Goal: Task Accomplishment & Management: Manage account settings

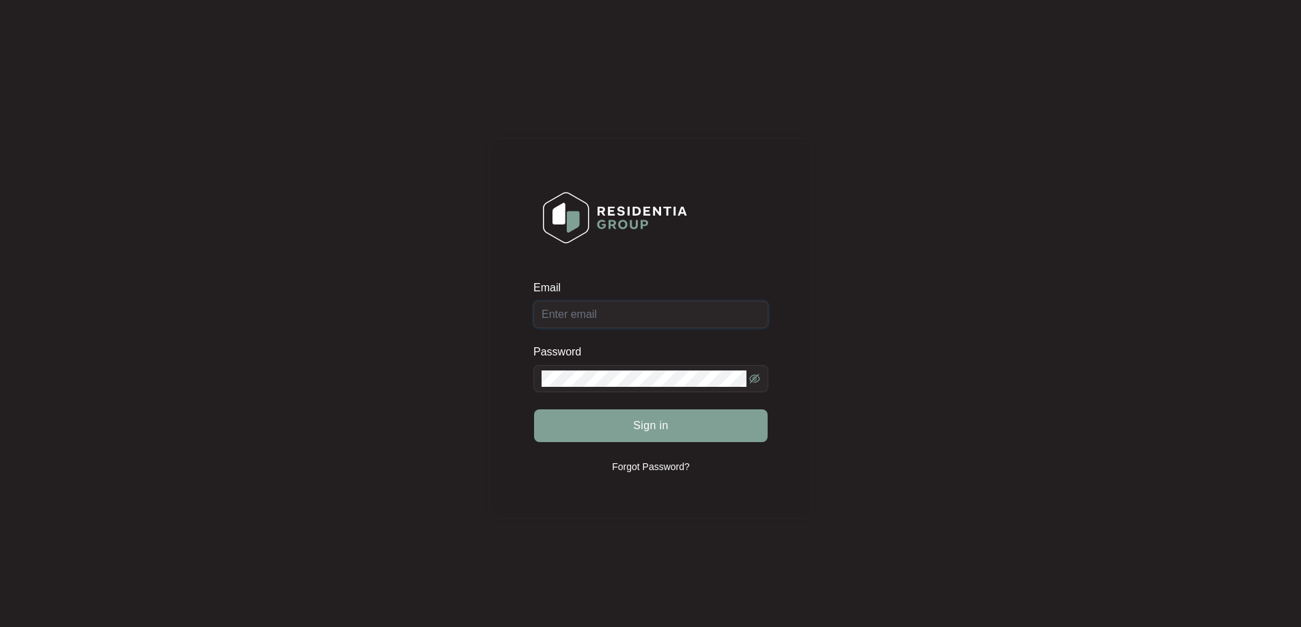
click at [610, 313] on input "Email" at bounding box center [650, 314] width 235 height 27
type input "[EMAIL_ADDRESS][DOMAIN_NAME]"
click at [694, 416] on button "Sign in" at bounding box center [650, 426] width 233 height 33
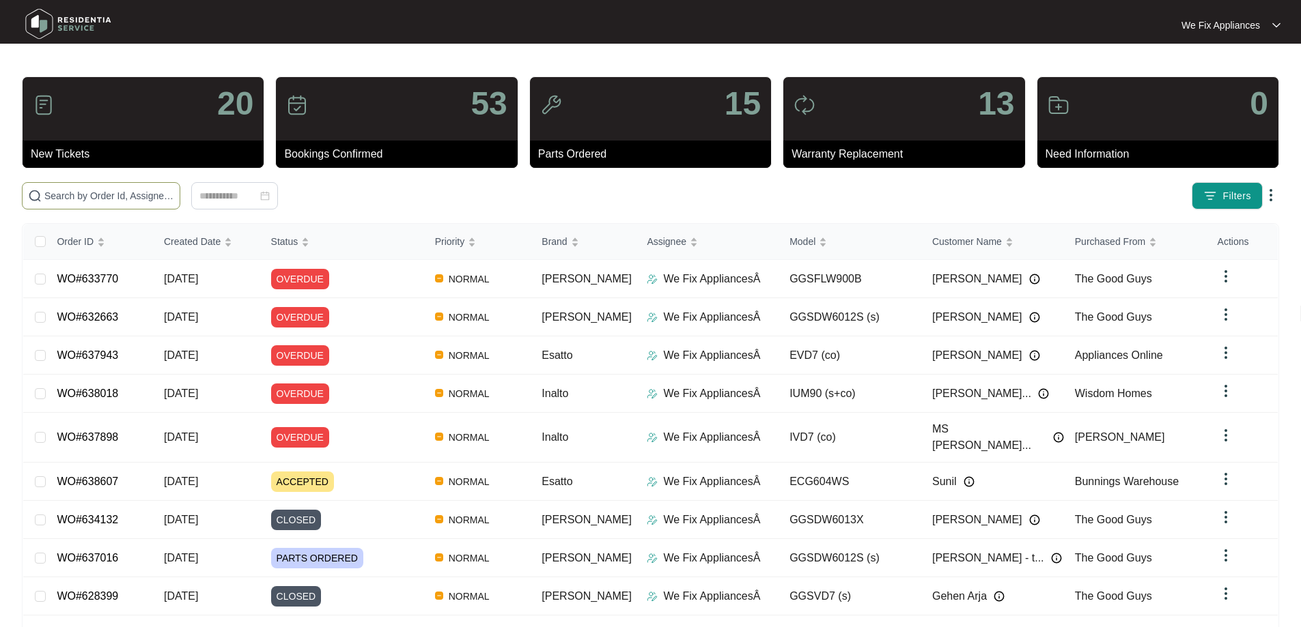
paste input "625950"
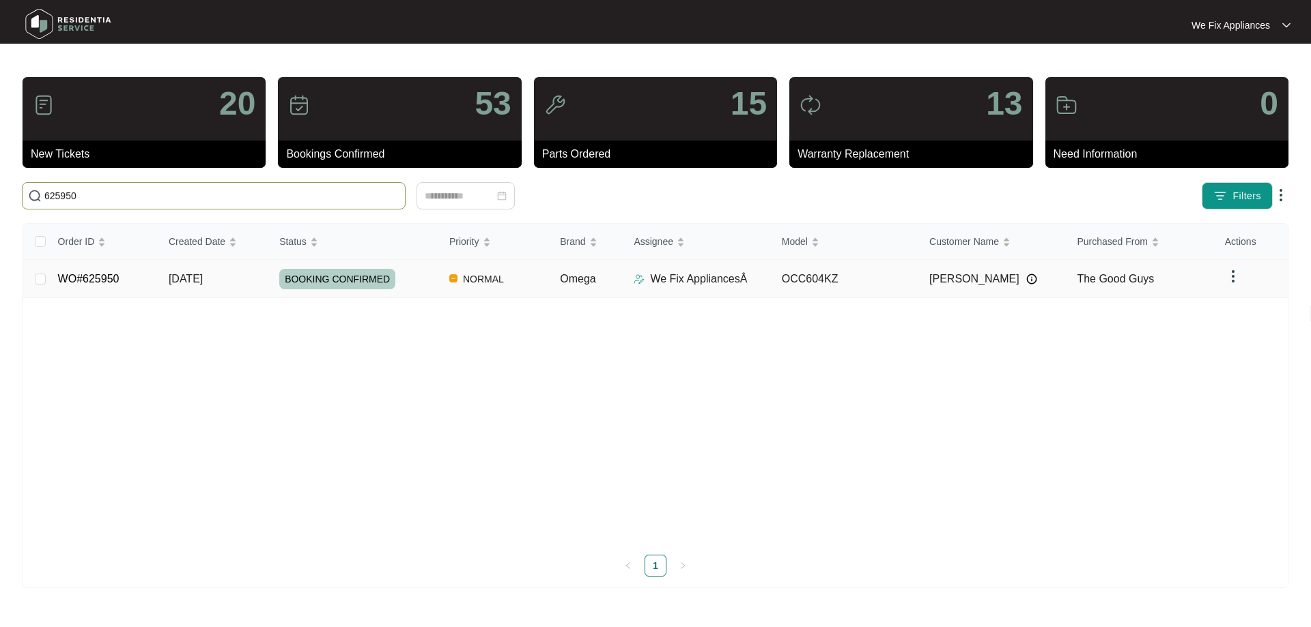
type input "625950"
click at [78, 277] on link "WO#625950" at bounding box center [88, 279] width 61 height 12
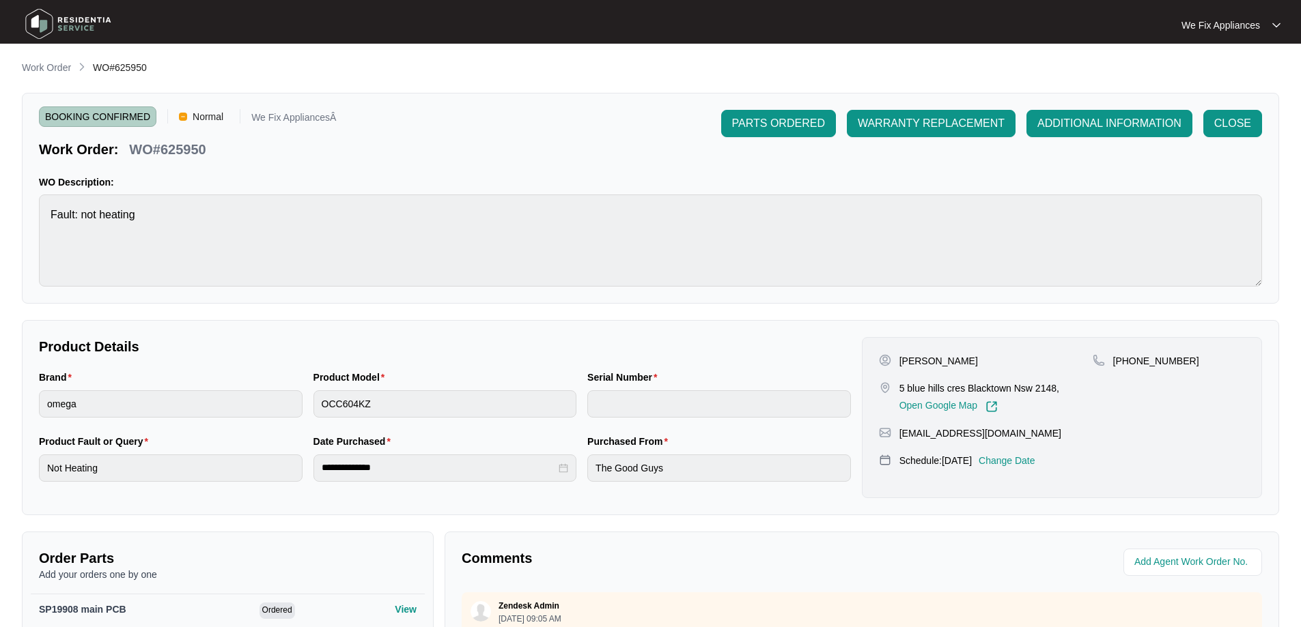
click at [1029, 453] on div "[PERSON_NAME] Song 5 blue hills cres Blacktown Nsw 2148, Open Google Map [PHONE…" at bounding box center [1062, 417] width 400 height 161
click at [1027, 462] on p "Change Date" at bounding box center [1006, 461] width 57 height 14
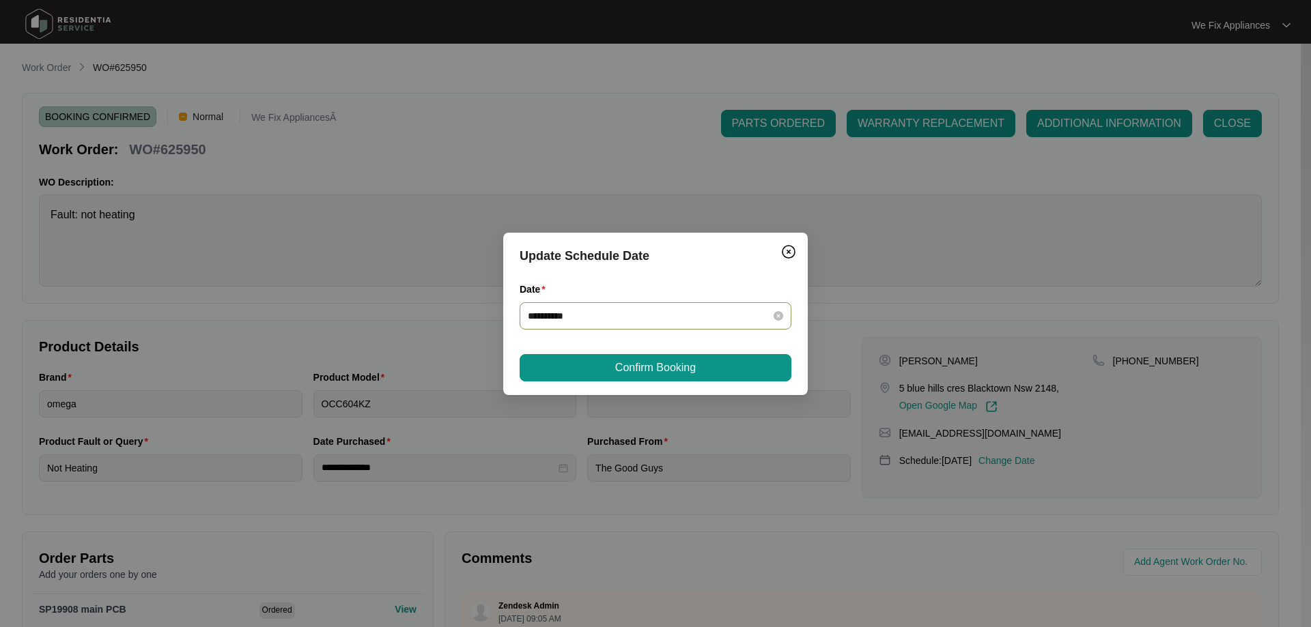
click at [627, 322] on input "**********" at bounding box center [647, 316] width 239 height 15
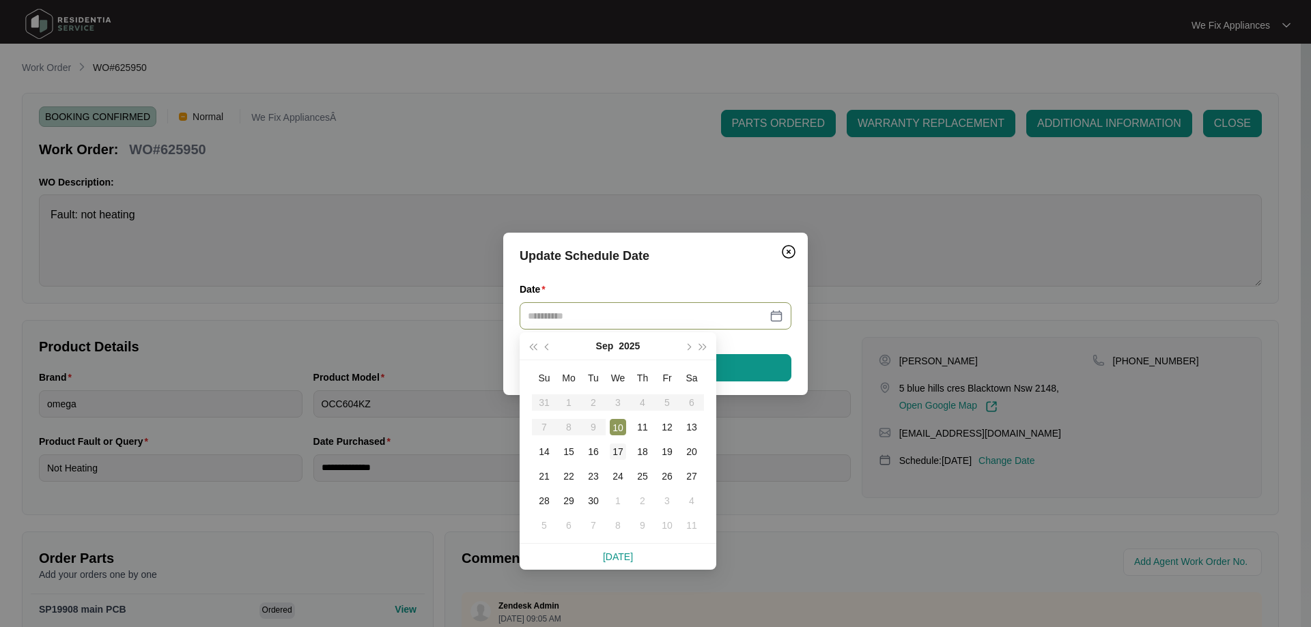
type input "**********"
click at [622, 457] on div "17" at bounding box center [618, 452] width 16 height 16
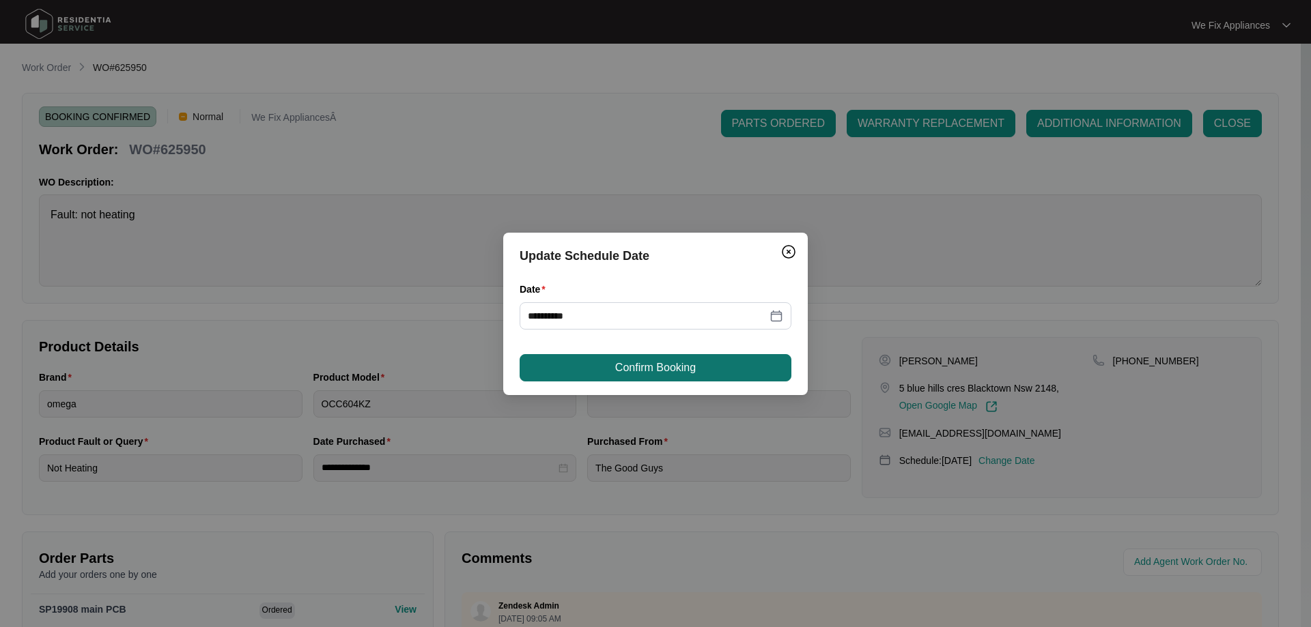
click at [664, 363] on span "Confirm Booking" at bounding box center [655, 368] width 81 height 16
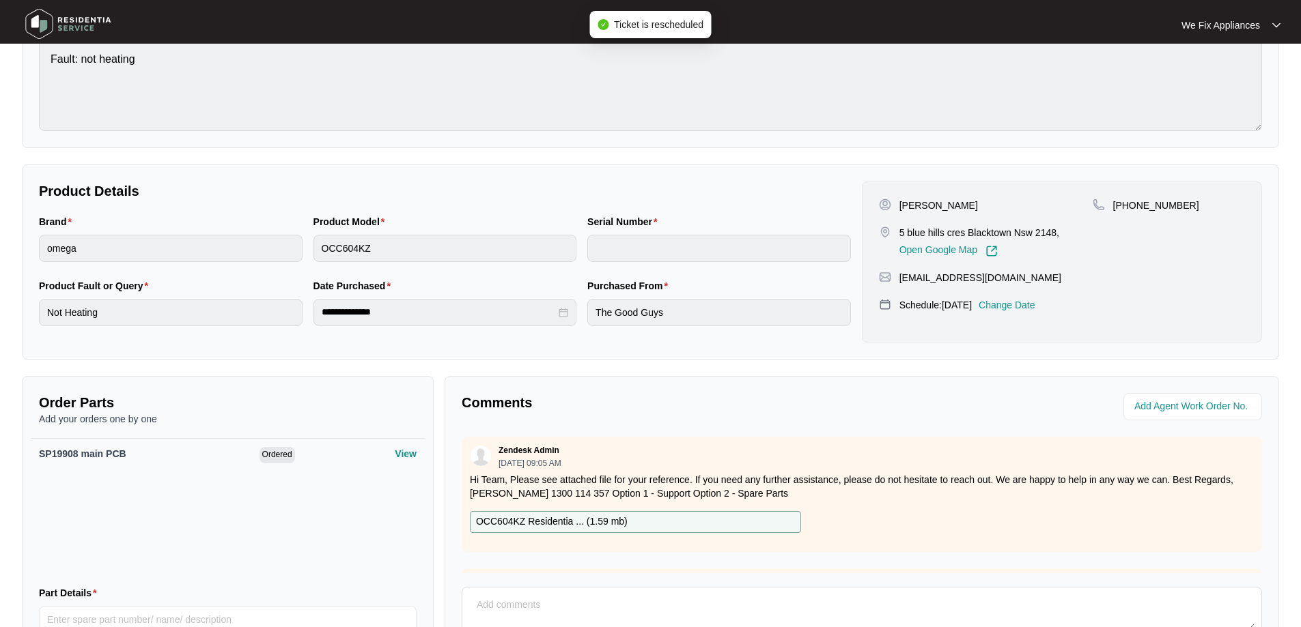
scroll to position [281, 0]
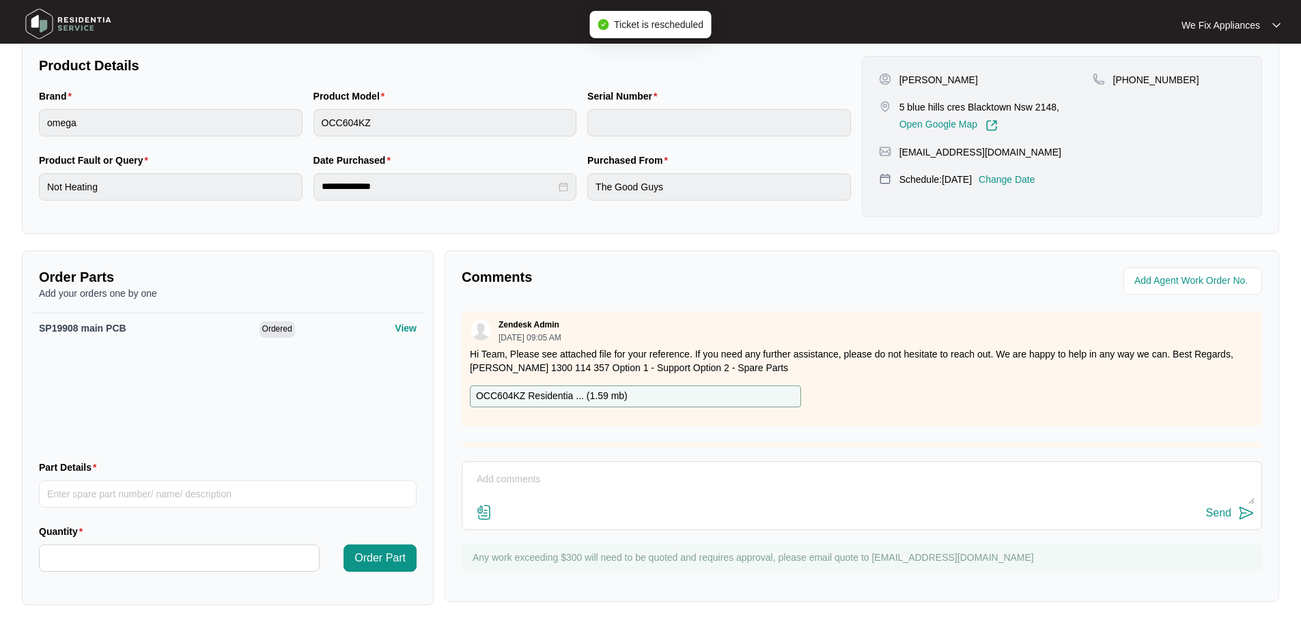
click at [567, 498] on textarea at bounding box center [861, 487] width 785 height 36
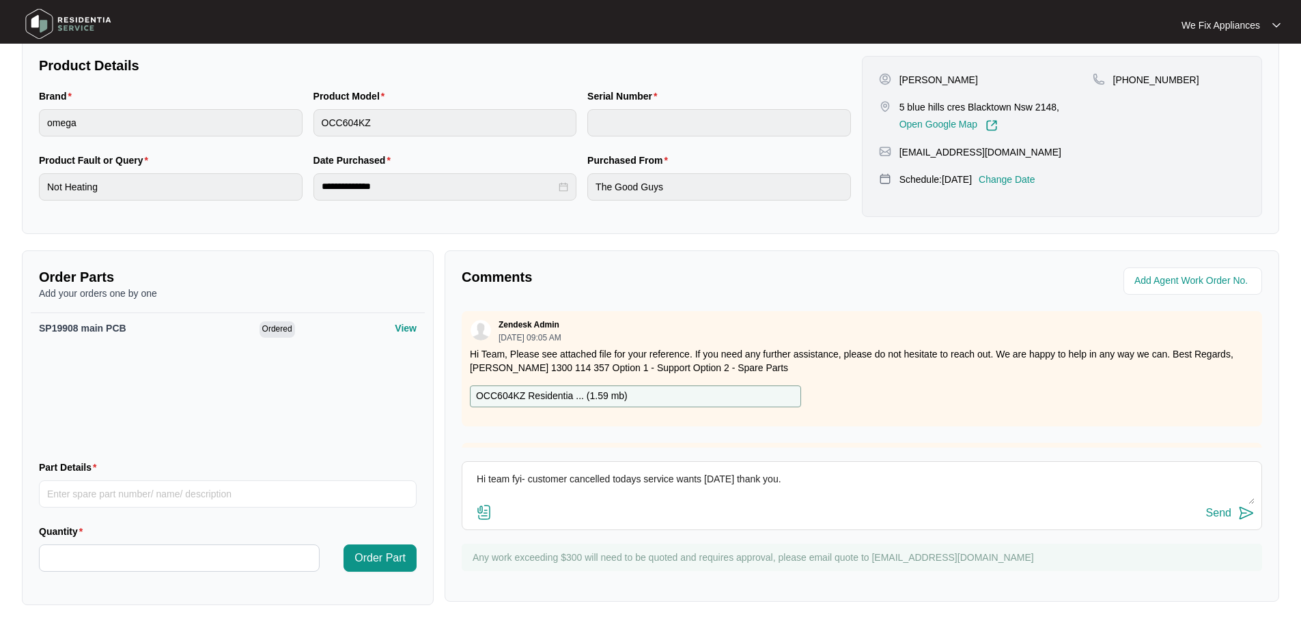
type textarea "Hi team fyi- customer cancelled todays service wants next week wednesday thank …"
click at [1221, 518] on div "Send" at bounding box center [1218, 513] width 25 height 12
